Goal: Task Accomplishment & Management: Use online tool/utility

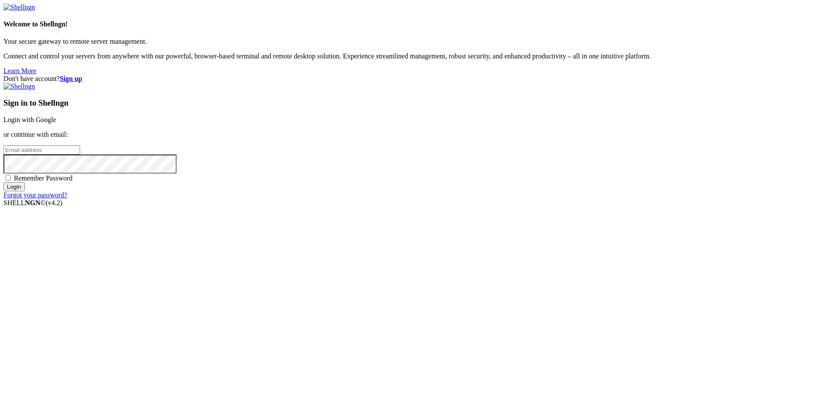
click at [56, 123] on link "Login with Google" at bounding box center [29, 119] width 53 height 7
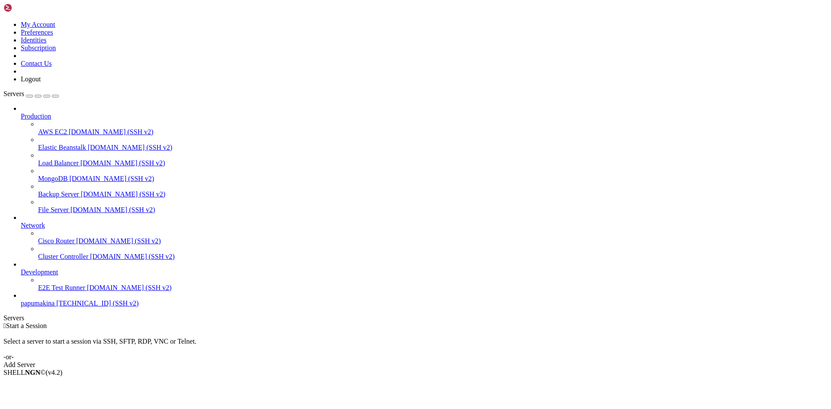
click at [451, 361] on link "Add Server" at bounding box center [415, 365] width 824 height 8
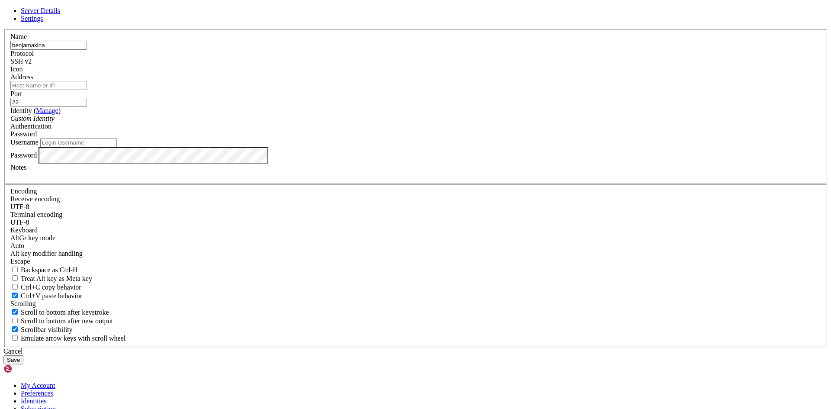
type input "benjamakina"
click at [87, 90] on input "Address" at bounding box center [48, 85] width 77 height 9
paste input "[TECHNICAL_ID] (IP_Public_benja)"
type input "[TECHNICAL_ID] (IP_Public_benja)"
click at [117, 147] on input "Username" at bounding box center [78, 142] width 77 height 9
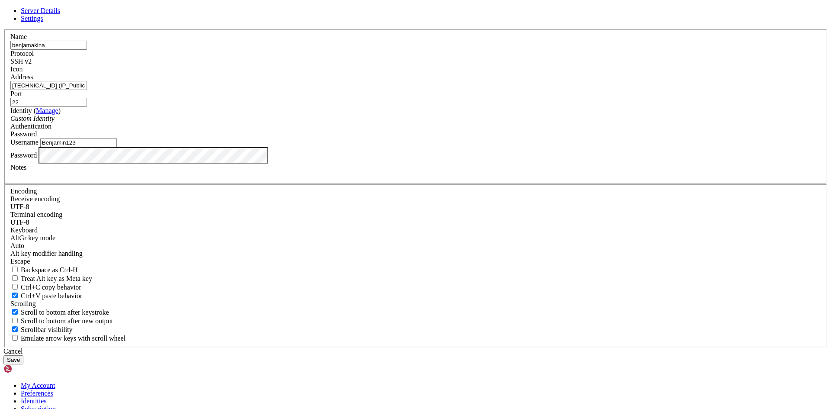
type input "Benjamin123"
click at [23, 355] on button "Save" at bounding box center [13, 359] width 20 height 9
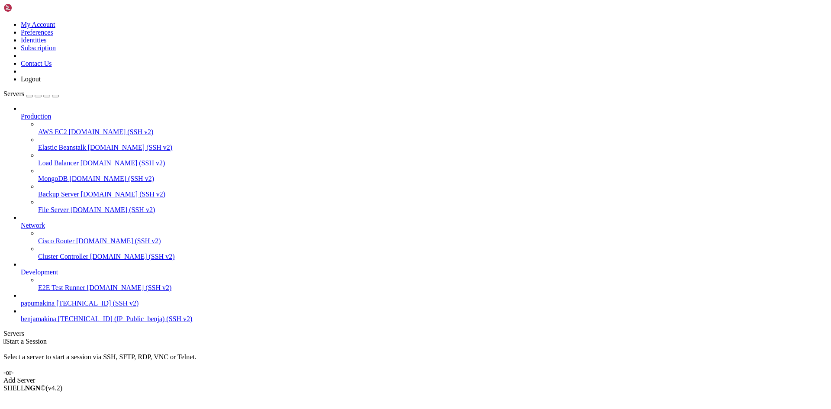
click at [58, 322] on span "[TECHNICAL_ID] (IP_Public_benja) (SSH v2)" at bounding box center [125, 318] width 135 height 7
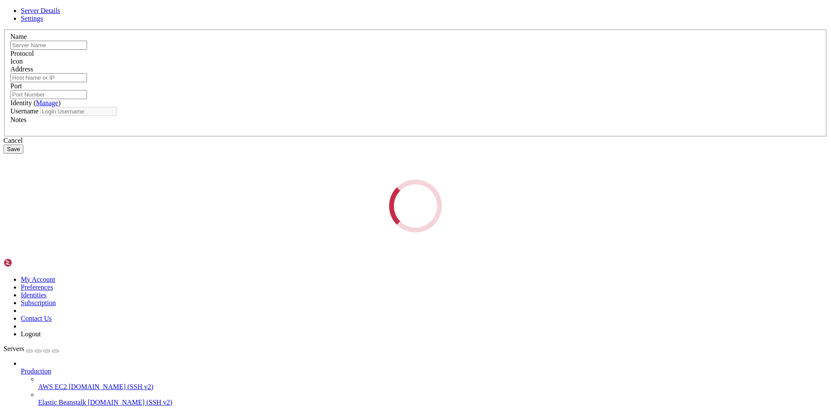
type input "benjamakina"
type input "[TECHNICAL_ID] (IP_Public_benja)"
type input "22"
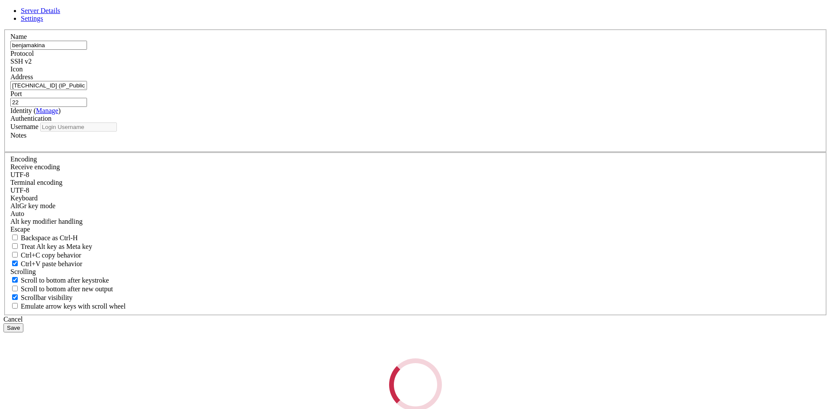
type input "Benjamin123"
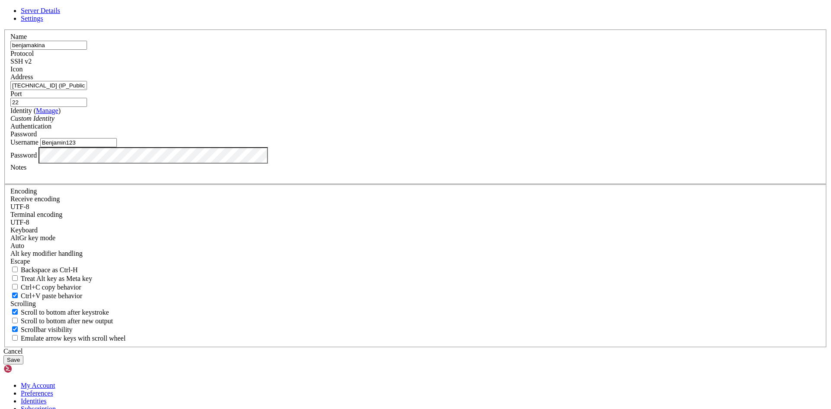
click at [87, 90] on input "[TECHNICAL_ID] (IP_Public_benja)" at bounding box center [48, 85] width 77 height 9
drag, startPoint x: 395, startPoint y: 160, endPoint x: 344, endPoint y: 160, distance: 51.5
click at [87, 90] on input "[TECHNICAL_ID] (IP_Public_benja)" at bounding box center [48, 85] width 77 height 9
type input "[TECHNICAL_ID]"
click at [23, 355] on button "Save" at bounding box center [13, 359] width 20 height 9
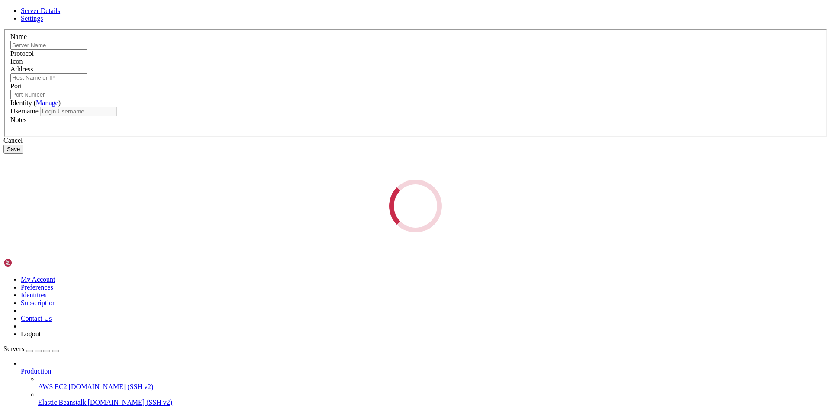
type input "benjamakina"
type input "[TECHNICAL_ID]"
type input "22"
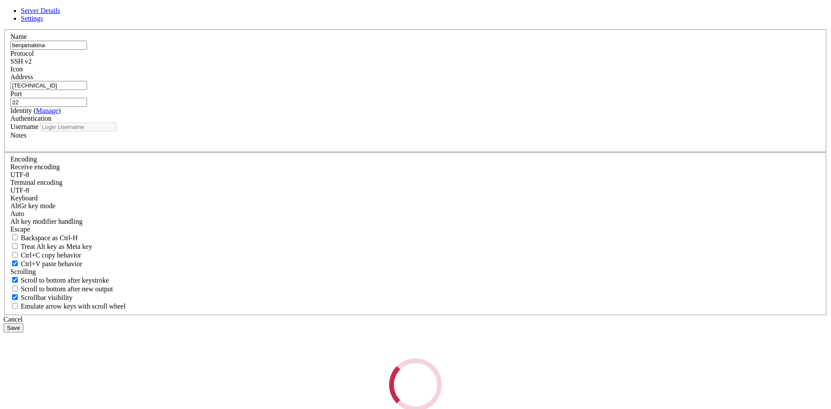
type input "Benjamin123"
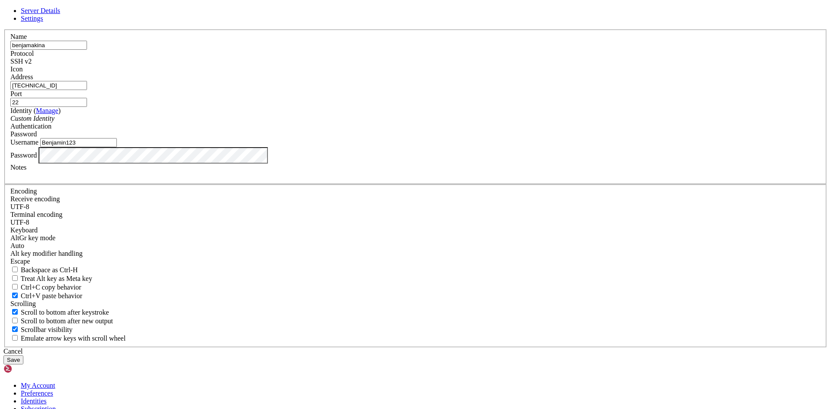
click at [87, 50] on input "benjamakina" at bounding box center [48, 45] width 77 height 9
type input "Benjamakina"
click at [433, 122] on div "Identity ( Manage ) Custom Identity" at bounding box center [415, 115] width 810 height 16
click at [23, 355] on button "Save" at bounding box center [13, 359] width 20 height 9
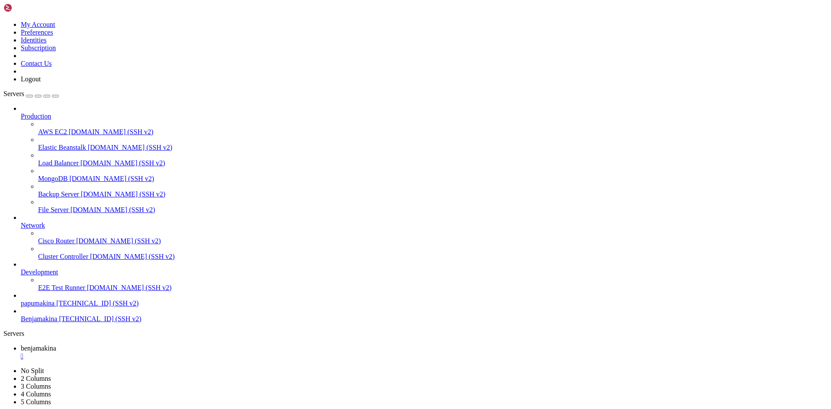
click at [56, 344] on span "benjamakina" at bounding box center [38, 347] width 35 height 7
click at [169, 352] on div "" at bounding box center [424, 356] width 807 height 8
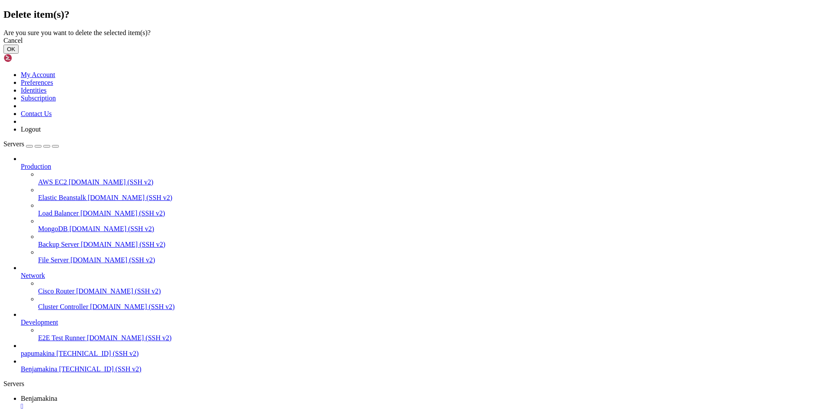
click at [19, 54] on button "OK" at bounding box center [10, 49] width 15 height 9
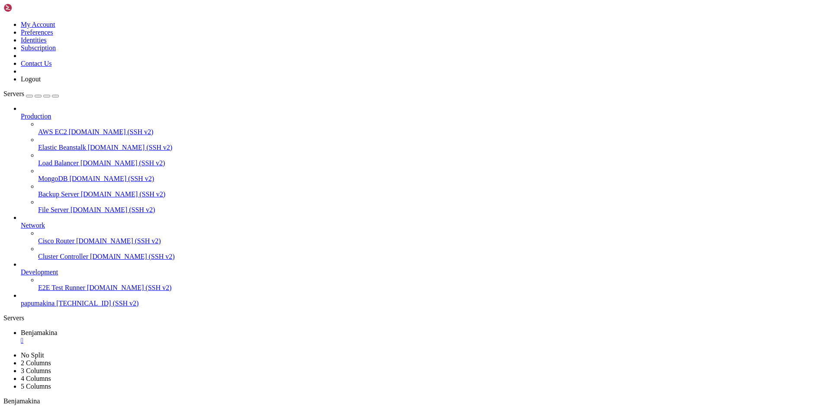
click at [165, 337] on div "" at bounding box center [424, 341] width 807 height 8
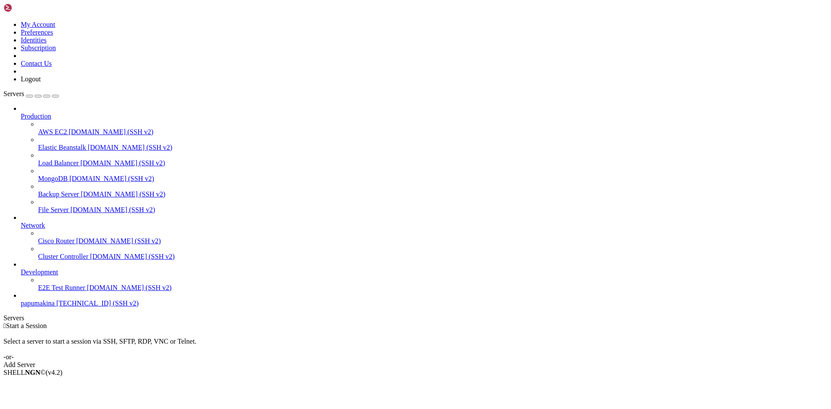
click at [477, 361] on div "Add Server" at bounding box center [415, 365] width 824 height 8
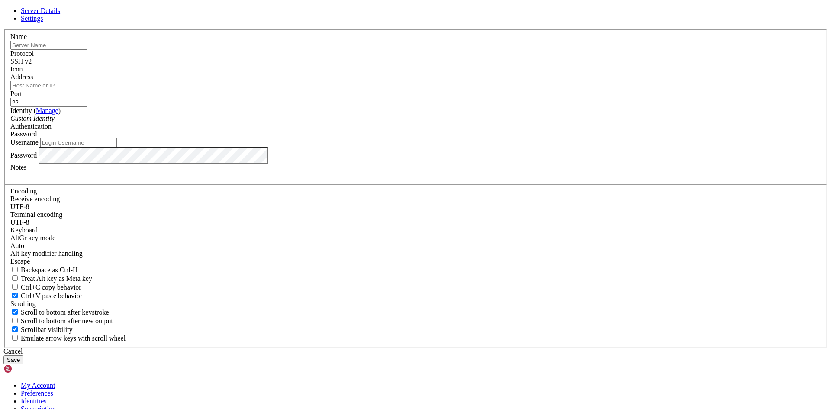
click at [87, 50] on input "text" at bounding box center [48, 45] width 77 height 9
click at [392, 97] on div "Name Protocol SSH v2 Icon Address Port 22 ( Manage )" at bounding box center [415, 188] width 824 height 318
click at [43, 22] on span "Settings" at bounding box center [32, 18] width 23 height 7
click at [60, 14] on span "Server Details" at bounding box center [40, 10] width 39 height 7
click at [87, 50] on input "text" at bounding box center [48, 45] width 77 height 9
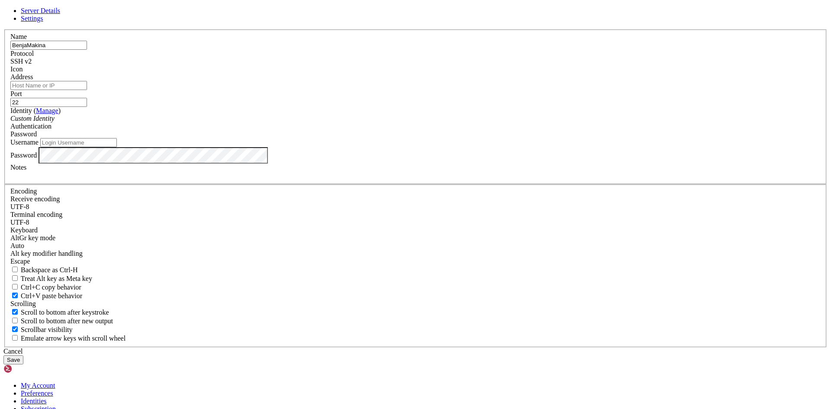
type input "BenjaMakina"
click at [87, 90] on input "Address" at bounding box center [48, 85] width 77 height 9
paste input "[TECHNICAL_ID]"
type input "[TECHNICAL_ID]"
click at [292, 206] on div "Name [PERSON_NAME] Protocol SSH v2 Icon Address [TECHNICAL_ID] ( Manage )" at bounding box center [415, 188] width 824 height 318
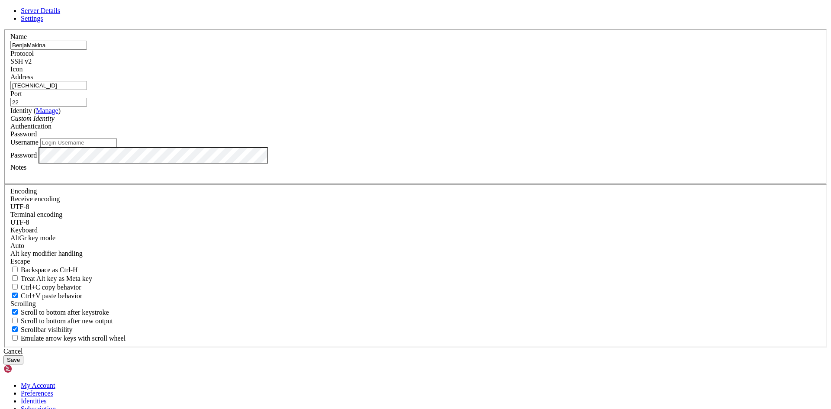
click at [117, 147] on input "Username" at bounding box center [78, 142] width 77 height 9
type input "Benjamin123"
click at [23, 355] on button "Save" at bounding box center [13, 359] width 20 height 9
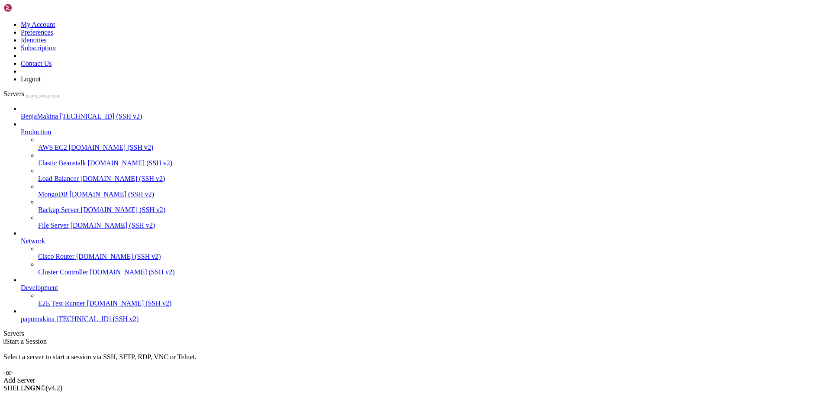
click at [60, 113] on span "[TECHNICAL_ID] (SSH v2)" at bounding box center [101, 116] width 82 height 7
